Goal: Transaction & Acquisition: Purchase product/service

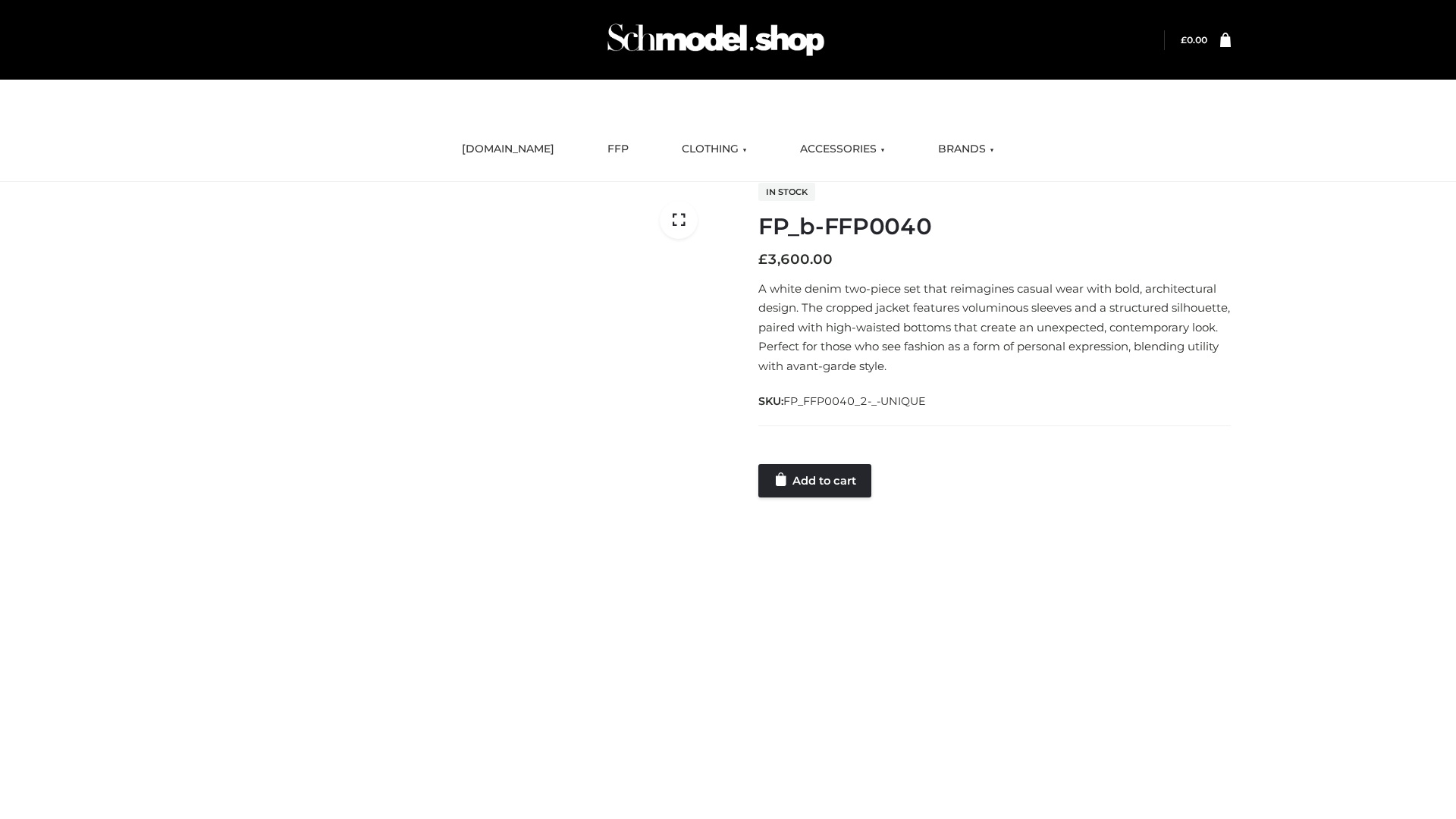
click at [816, 480] on link "Add to cart" at bounding box center [814, 481] width 113 height 34
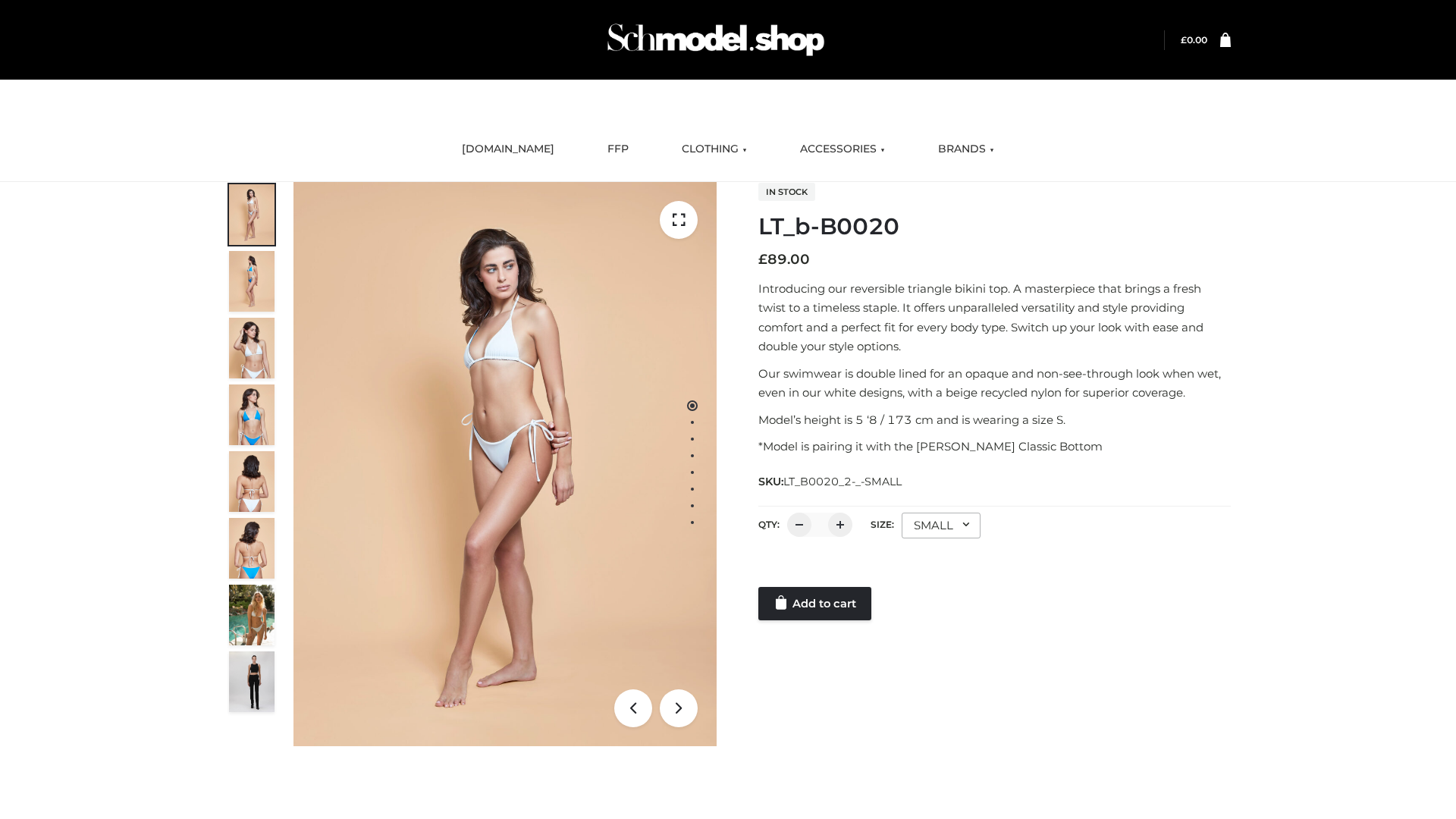
click at [816, 604] on link "Add to cart" at bounding box center [814, 604] width 113 height 34
